Goal: Find specific page/section: Find specific page/section

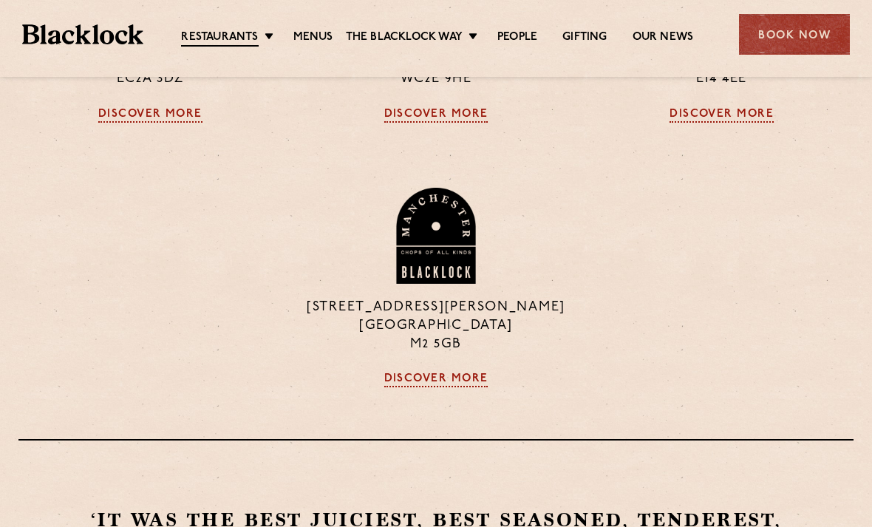
scroll to position [1058, 0]
click at [430, 382] on link "Discover More" at bounding box center [436, 379] width 104 height 15
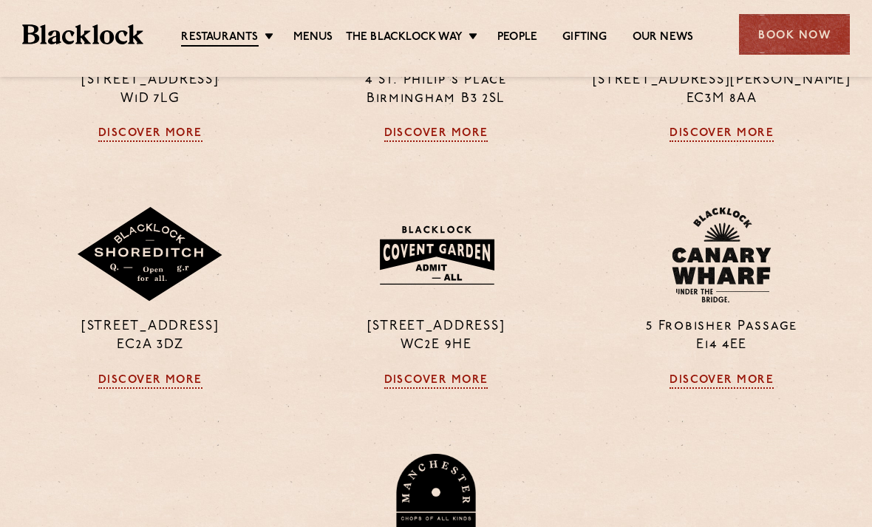
scroll to position [767, 0]
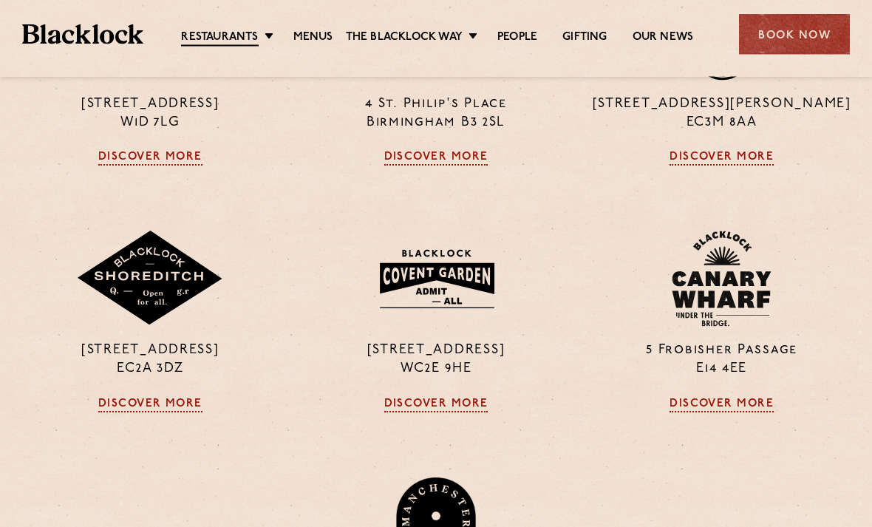
click at [733, 394] on div "5 Frobisher Passage E14 4EE Discover More" at bounding box center [722, 321] width 286 height 181
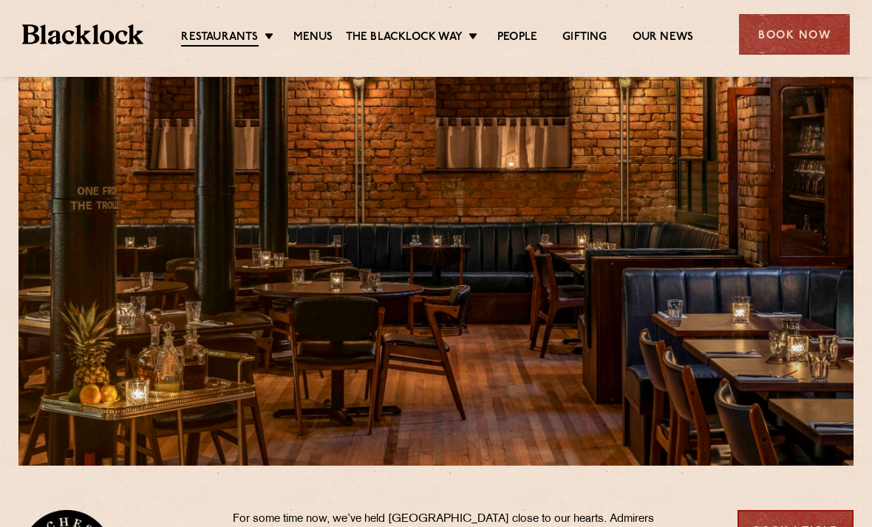
scroll to position [66, 0]
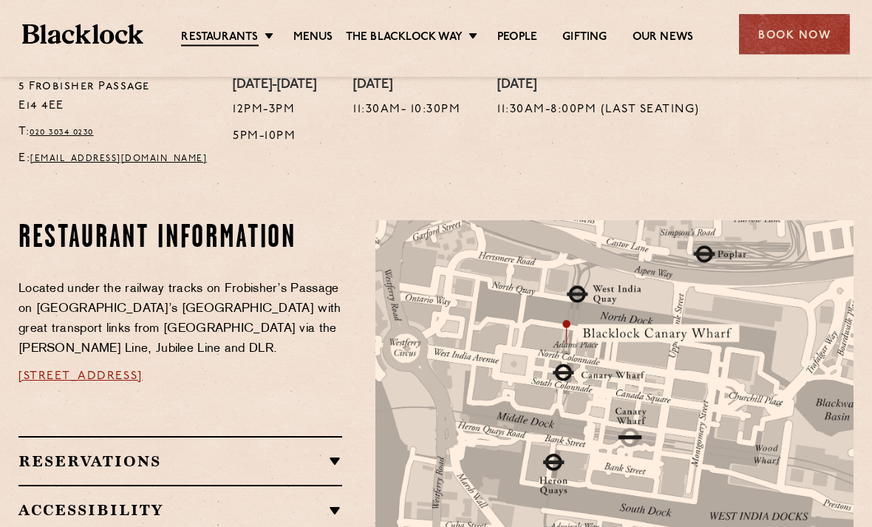
scroll to position [670, 0]
click at [316, 30] on link "Menus" at bounding box center [313, 37] width 40 height 15
